Goal: Task Accomplishment & Management: Manage account settings

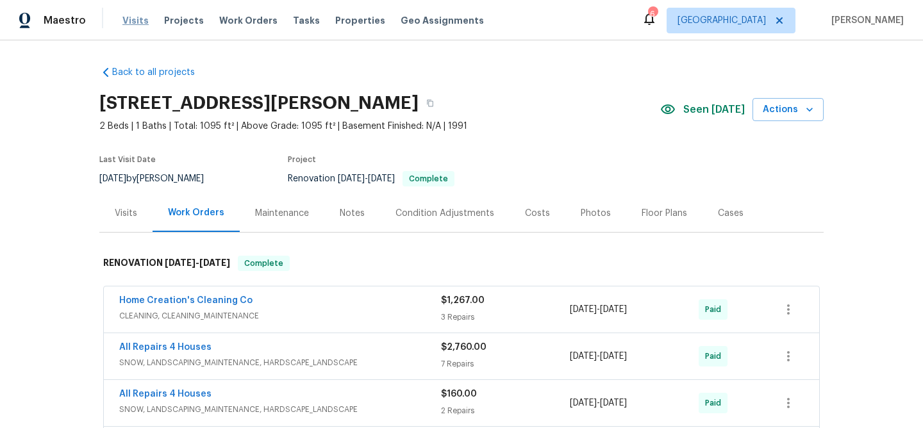
click at [141, 22] on span "Visits" at bounding box center [135, 20] width 26 height 13
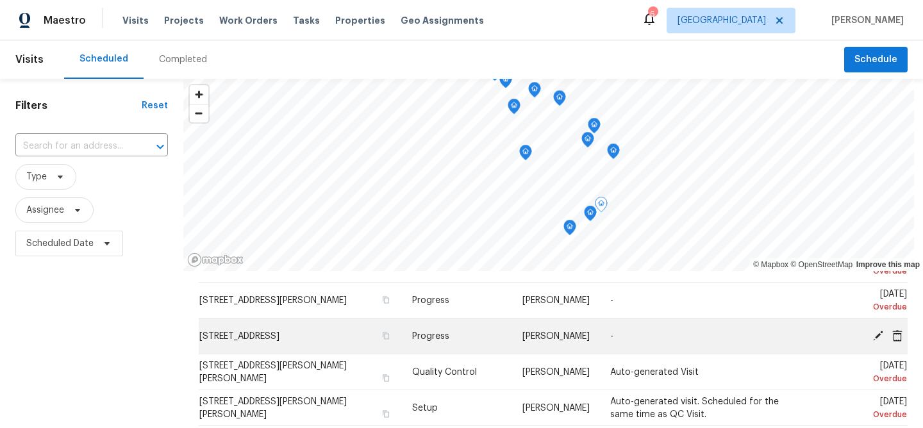
scroll to position [72, 0]
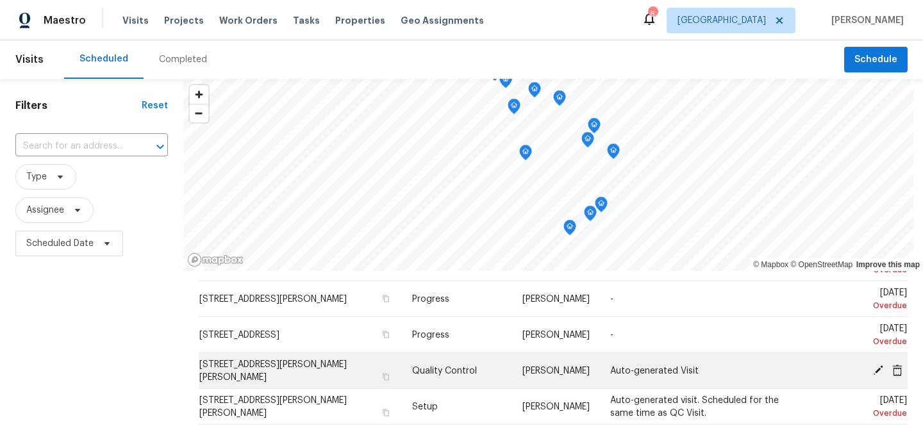
click at [879, 369] on icon at bounding box center [878, 370] width 10 height 10
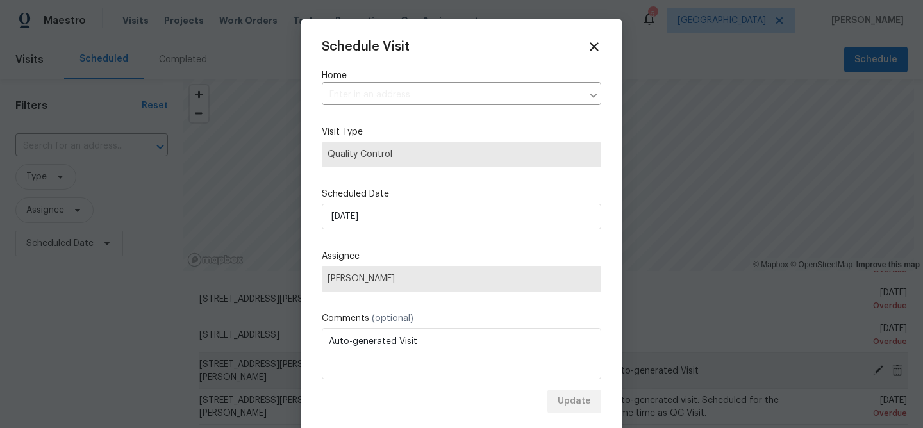
type input "[STREET_ADDRESS][PERSON_NAME][PERSON_NAME]"
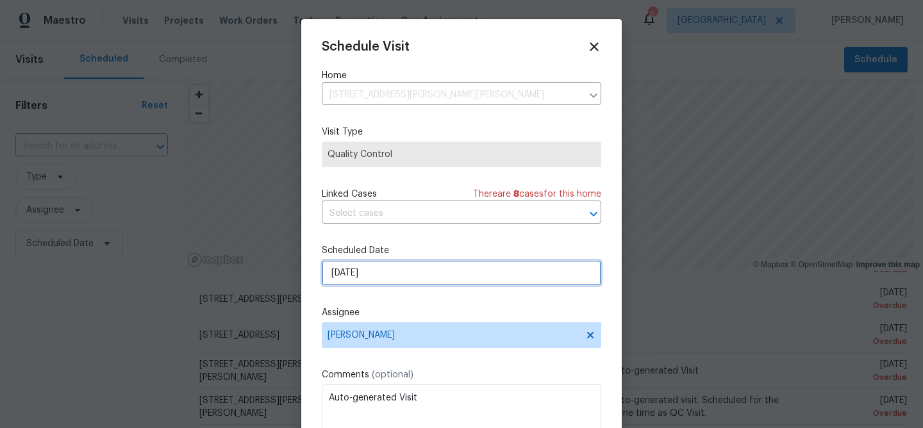
click at [373, 269] on input "[DATE]" at bounding box center [461, 273] width 279 height 26
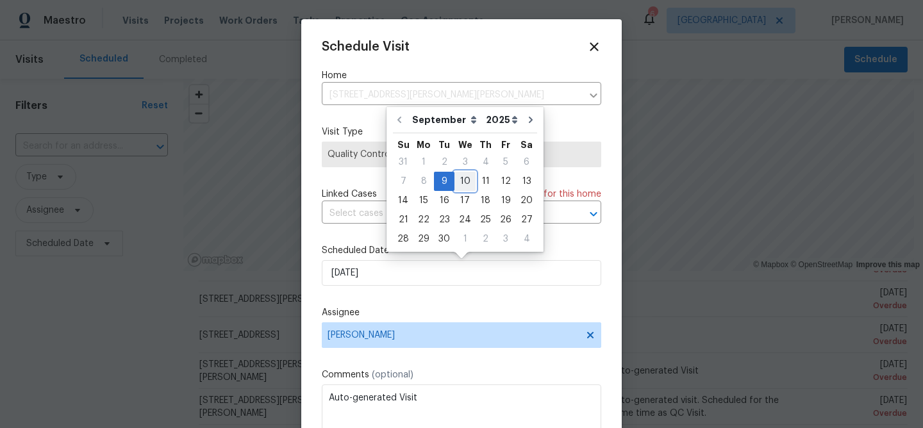
click at [461, 180] on div "10" at bounding box center [464, 181] width 21 height 18
type input "[DATE]"
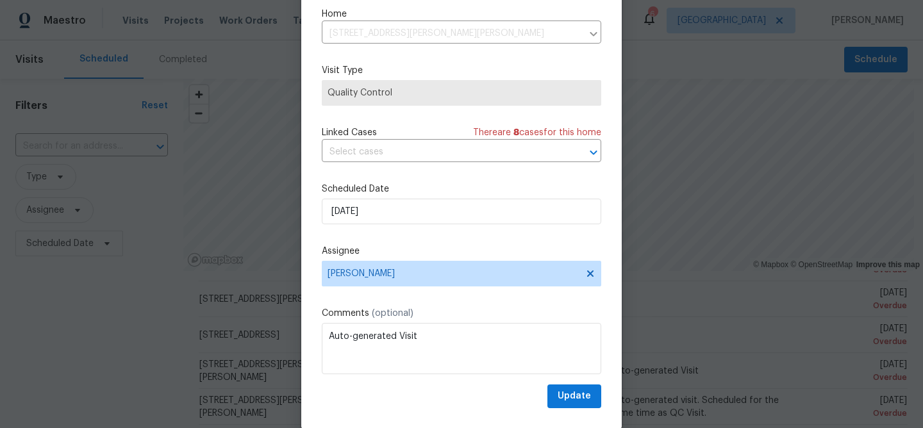
scroll to position [59, 0]
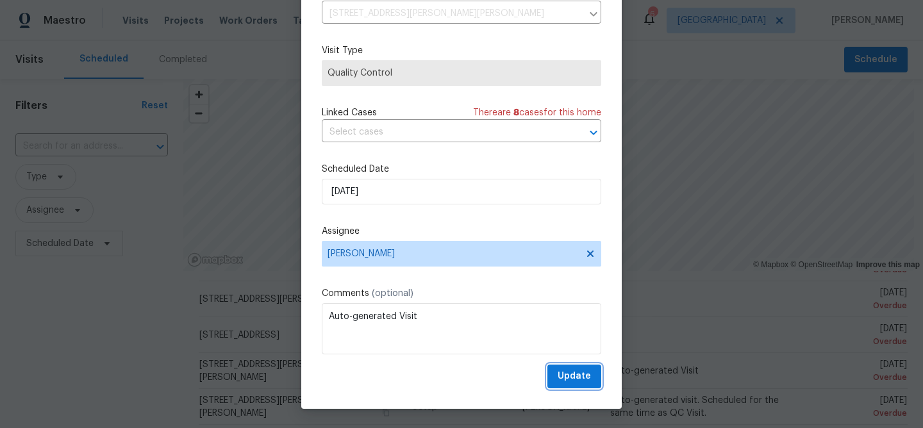
click at [575, 378] on span "Update" at bounding box center [574, 377] width 33 height 16
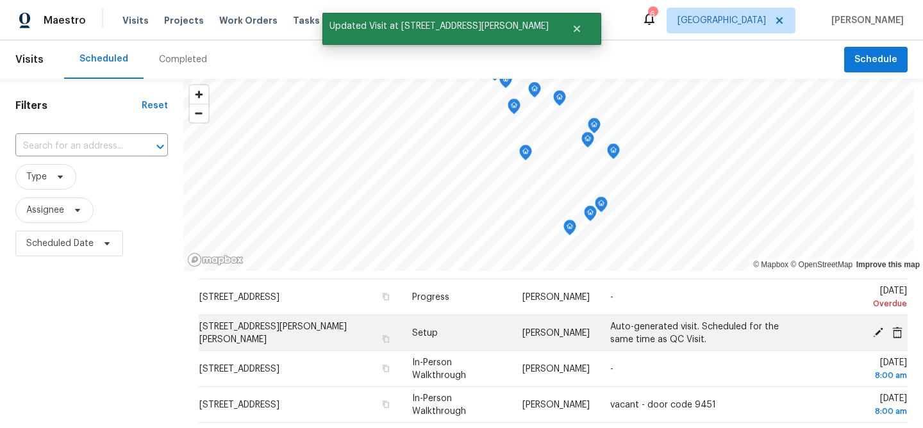
scroll to position [112, 0]
click at [881, 329] on icon at bounding box center [878, 331] width 12 height 12
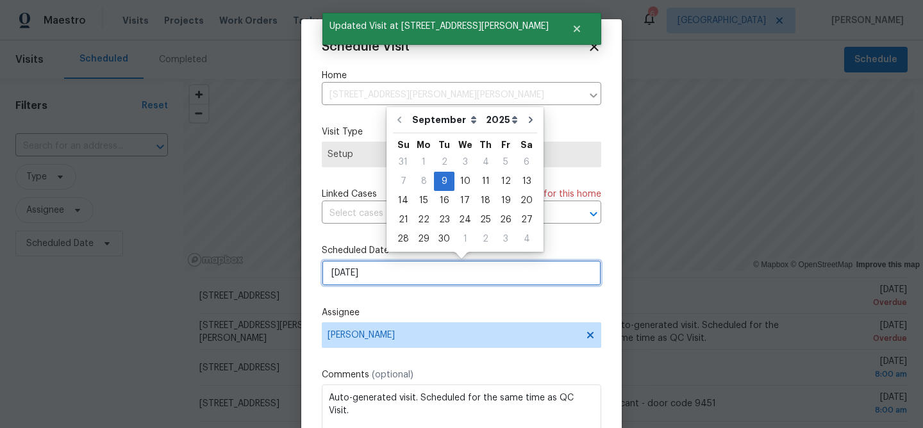
click at [380, 269] on input "[DATE]" at bounding box center [461, 273] width 279 height 26
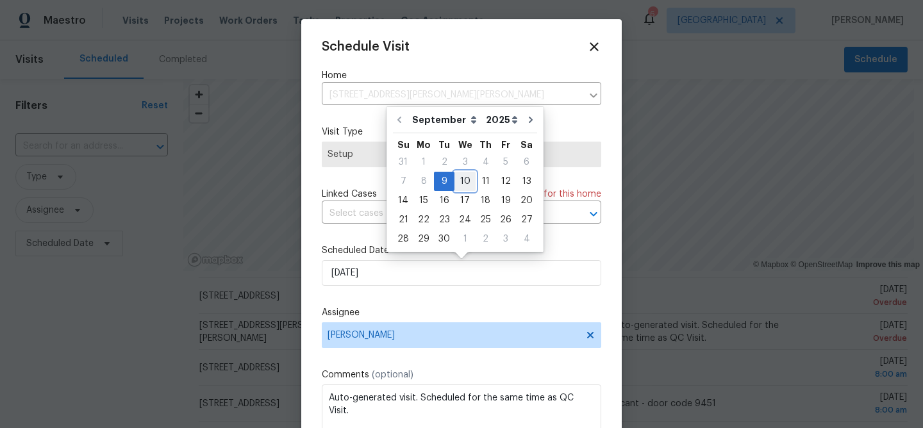
click at [463, 188] on div "10" at bounding box center [464, 181] width 21 height 18
type input "[DATE]"
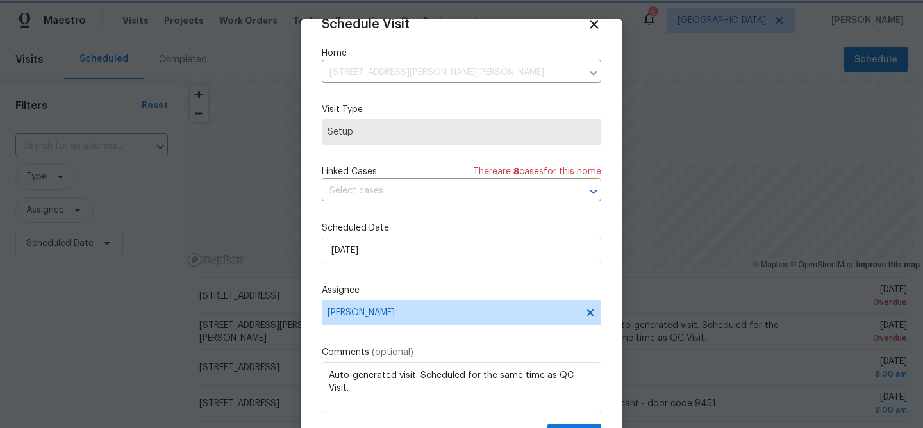
scroll to position [59, 0]
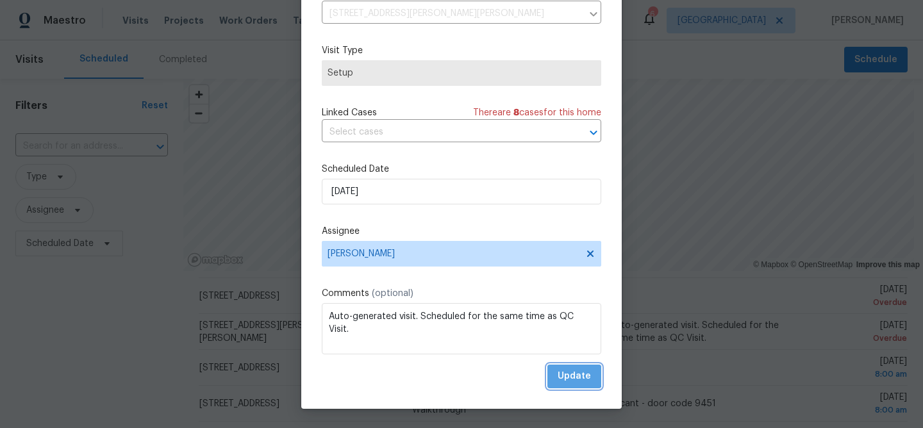
click at [563, 373] on span "Update" at bounding box center [574, 377] width 33 height 16
